Goal: Entertainment & Leisure: Consume media (video, audio)

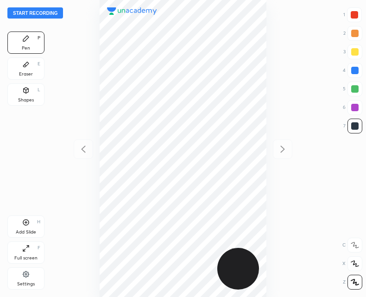
scroll to position [297, 218]
